Goal: Information Seeking & Learning: Learn about a topic

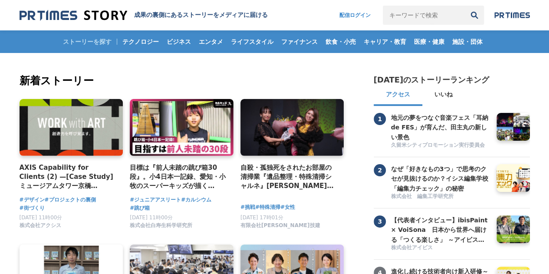
click at [402, 17] on input "キーワードで検索" at bounding box center [424, 15] width 82 height 19
type input "[PERSON_NAME]建設"
click at [465, 6] on button "検索" at bounding box center [474, 15] width 19 height 19
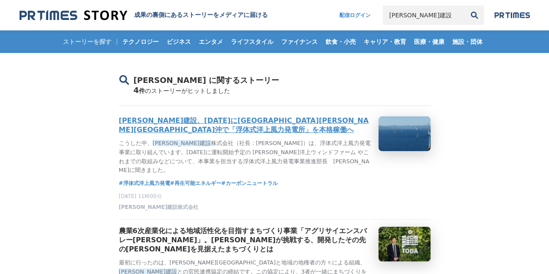
click at [144, 121] on h3 "[PERSON_NAME]建設、[DATE]に[GEOGRAPHIC_DATA][PERSON_NAME][GEOGRAPHIC_DATA]沖で「浮体式洋上風…" at bounding box center [245, 125] width 252 height 18
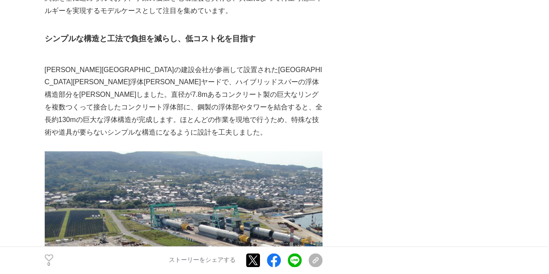
scroll to position [2192, 0]
click at [239, 151] on img at bounding box center [184, 255] width 278 height 208
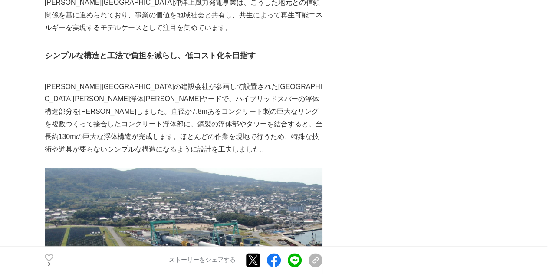
scroll to position [2173, 0]
